Goal: Navigation & Orientation: Find specific page/section

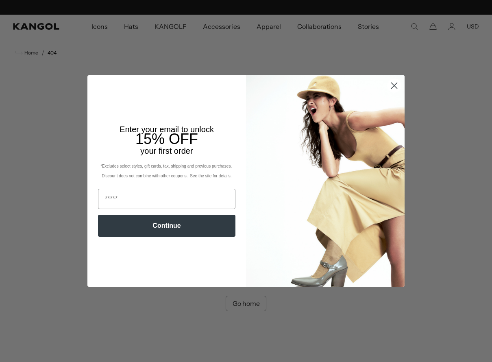
scroll to position [0, 168]
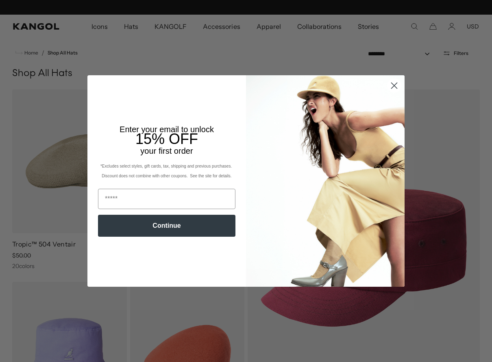
scroll to position [0, 168]
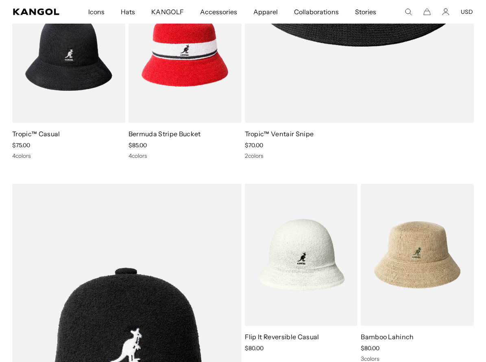
scroll to position [0, 168]
